Goal: Check status: Check status

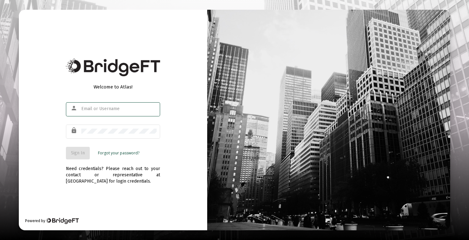
type input "[PERSON_NAME][EMAIL_ADDRESS][DOMAIN_NAME]"
click at [134, 112] on div "[PERSON_NAME][EMAIL_ADDRESS][DOMAIN_NAME]" at bounding box center [118, 108] width 75 height 15
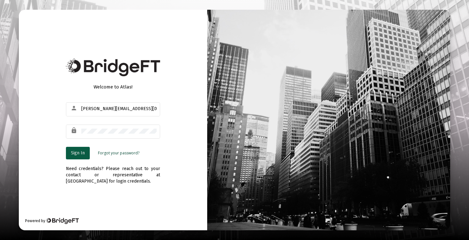
click at [86, 150] on button "Sign In" at bounding box center [78, 153] width 24 height 13
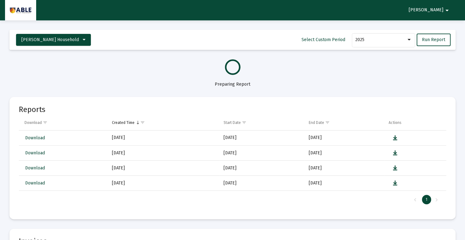
select select "View all"
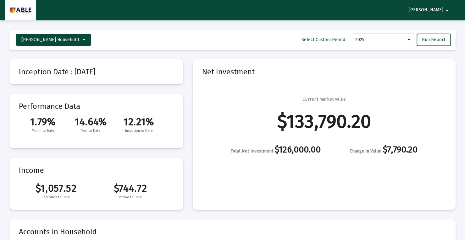
click at [272, 121] on div "Current Market Value $133,790.20 Total Net Investment $126,000.00 Change in Val…" at bounding box center [324, 125] width 244 height 58
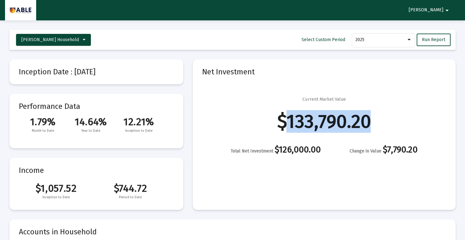
click at [272, 121] on div "Current Market Value $133,790.20 Total Net Investment $126,000.00 Change in Val…" at bounding box center [324, 125] width 244 height 58
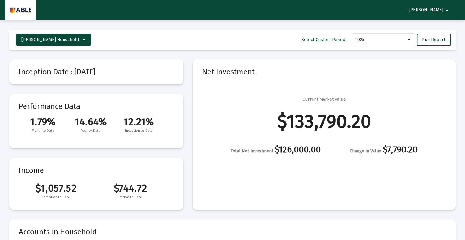
click at [78, 126] on span "14.64%" at bounding box center [91, 122] width 48 height 12
click at [77, 125] on span "14.64%" at bounding box center [91, 122] width 48 height 12
click at [329, 144] on div "Current Market Value $133,790.20 Total Net Investment $126,000.00 Change in Val…" at bounding box center [324, 125] width 244 height 58
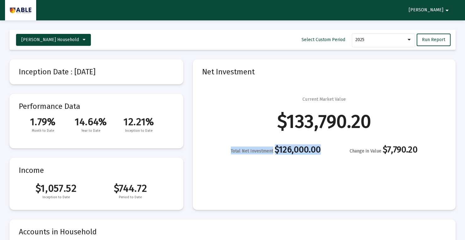
click at [329, 144] on div "Current Market Value $133,790.20 Total Net Investment $126,000.00 Change in Val…" at bounding box center [324, 125] width 244 height 58
click at [330, 125] on div "$133,790.20" at bounding box center [323, 121] width 93 height 6
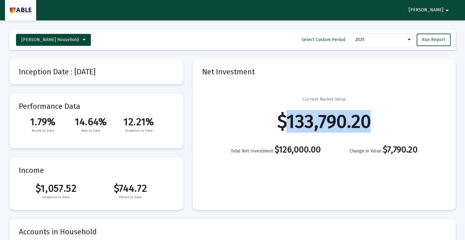
click at [330, 125] on div "$133,790.20" at bounding box center [323, 121] width 93 height 6
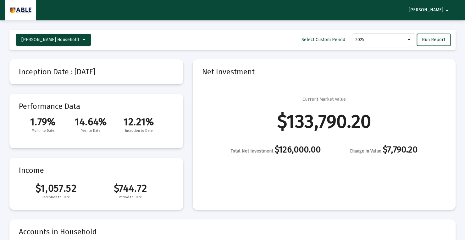
click at [404, 152] on div "Change in Value $7,790.20" at bounding box center [383, 151] width 68 height 8
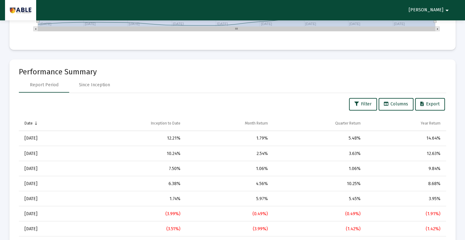
scroll to position [575, 0]
